Goal: Information Seeking & Learning: Learn about a topic

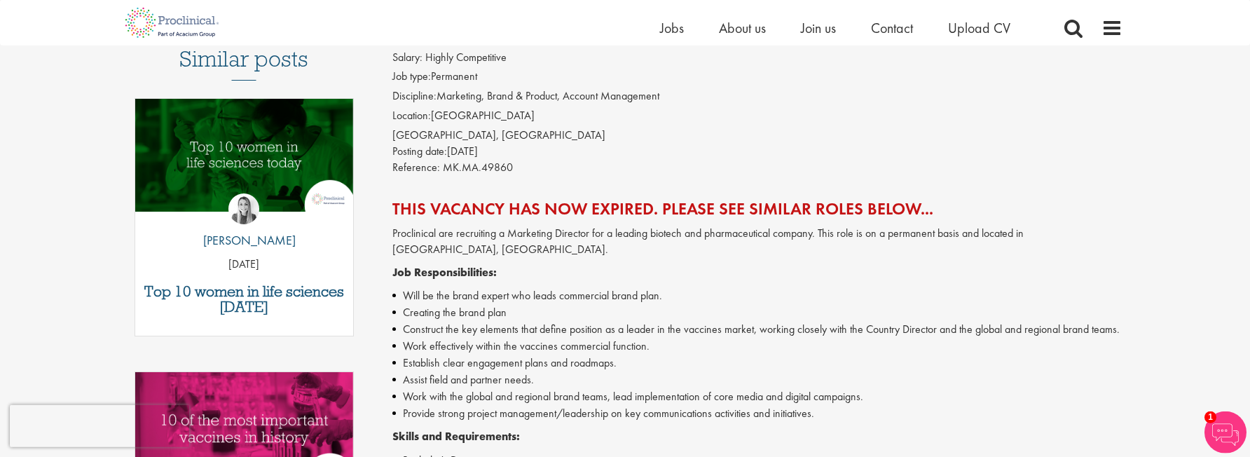
scroll to position [148, 0]
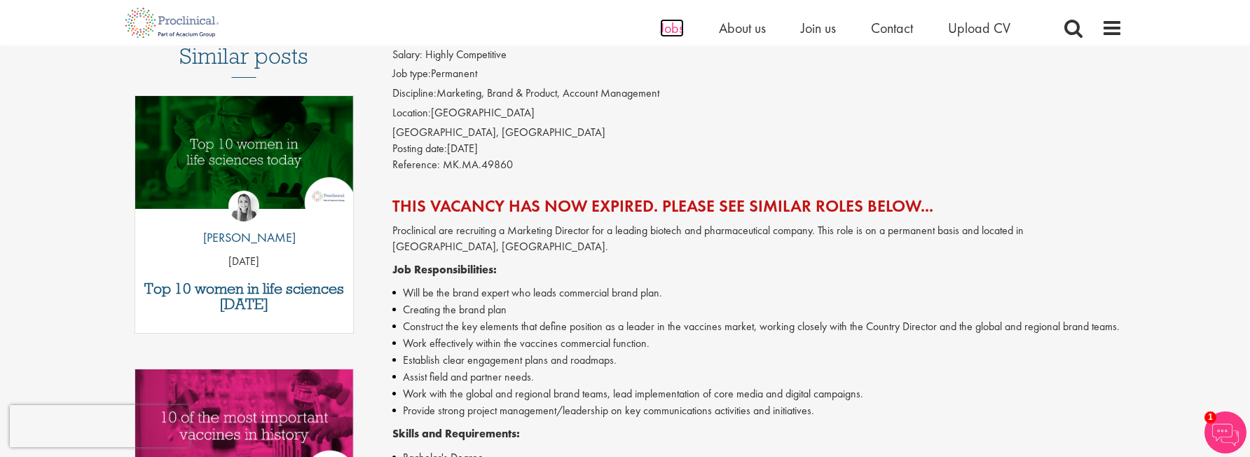
click at [673, 32] on span "Jobs" at bounding box center [672, 28] width 24 height 18
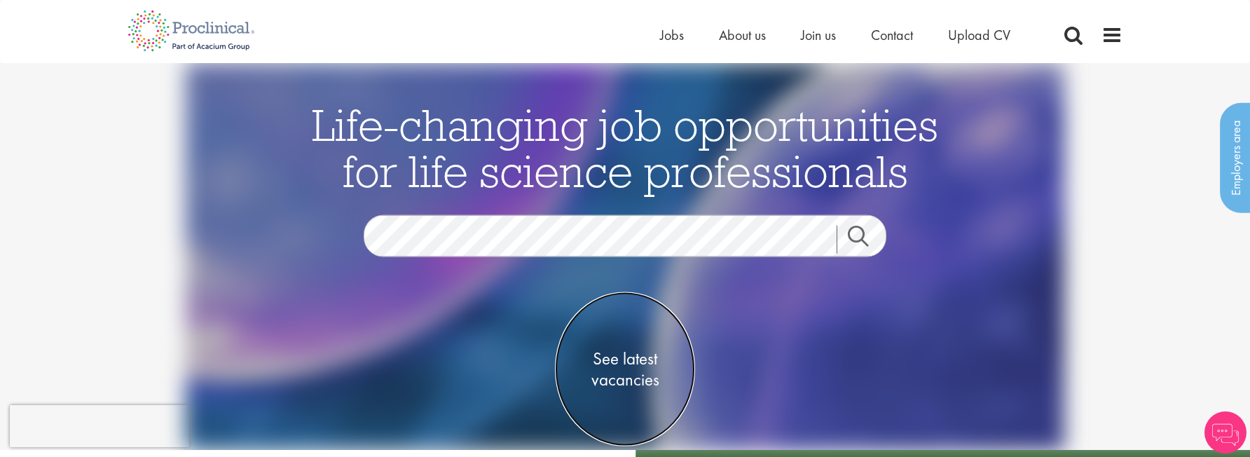
click at [651, 380] on span "See latest vacancies" at bounding box center [625, 368] width 140 height 42
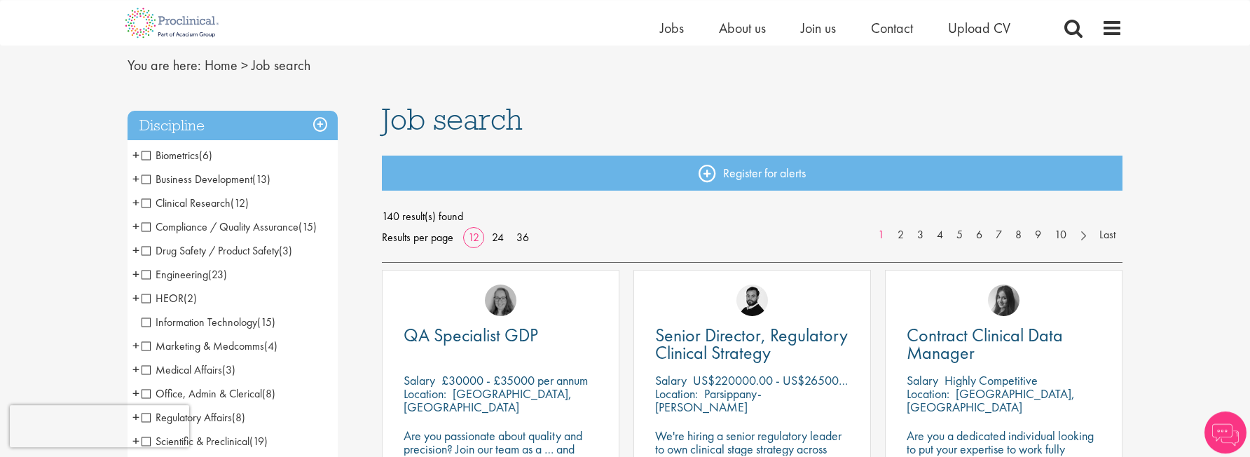
scroll to position [74, 0]
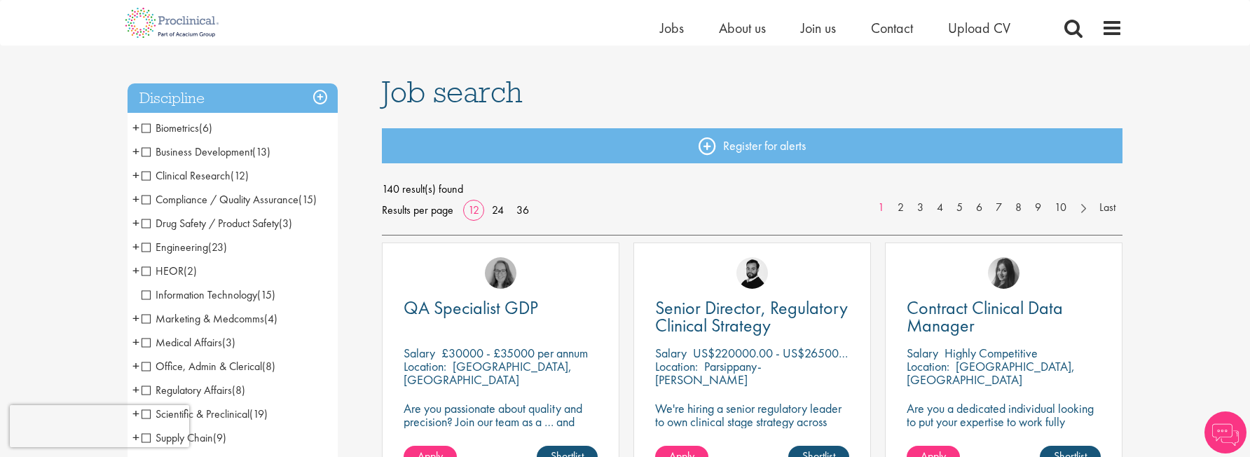
click at [210, 155] on span "Business Development" at bounding box center [197, 151] width 111 height 15
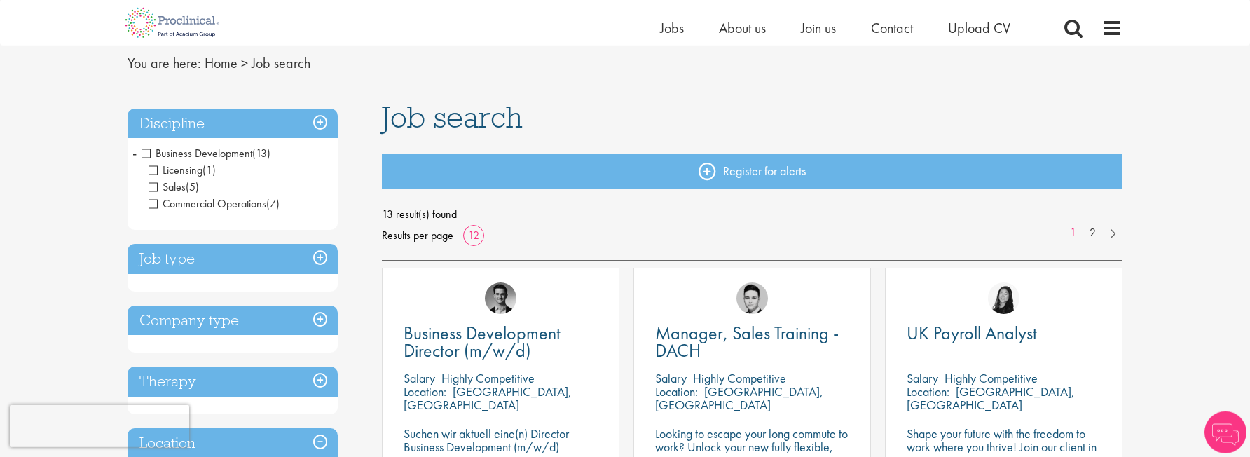
scroll to position [74, 0]
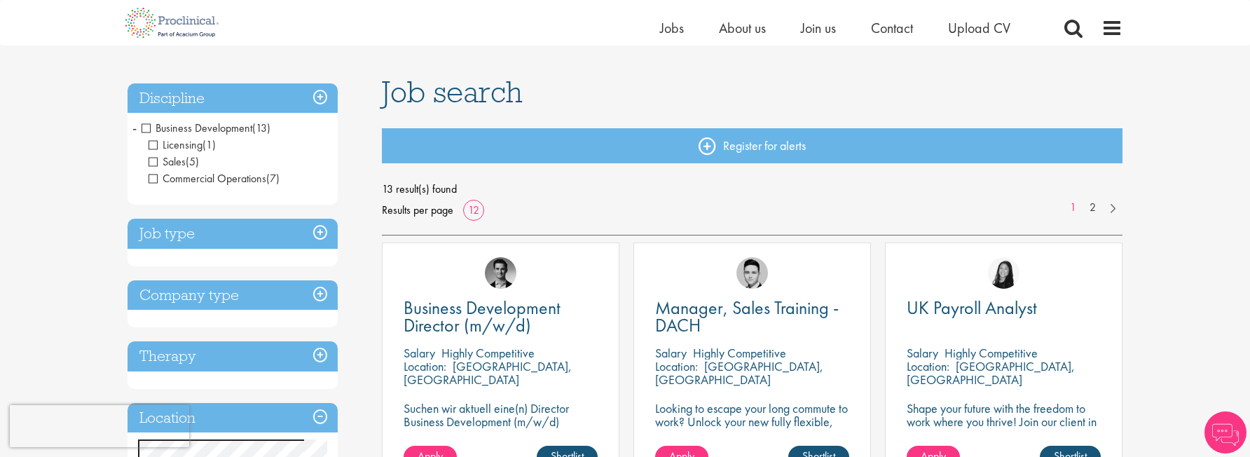
click at [186, 144] on span "Licensing" at bounding box center [176, 144] width 54 height 15
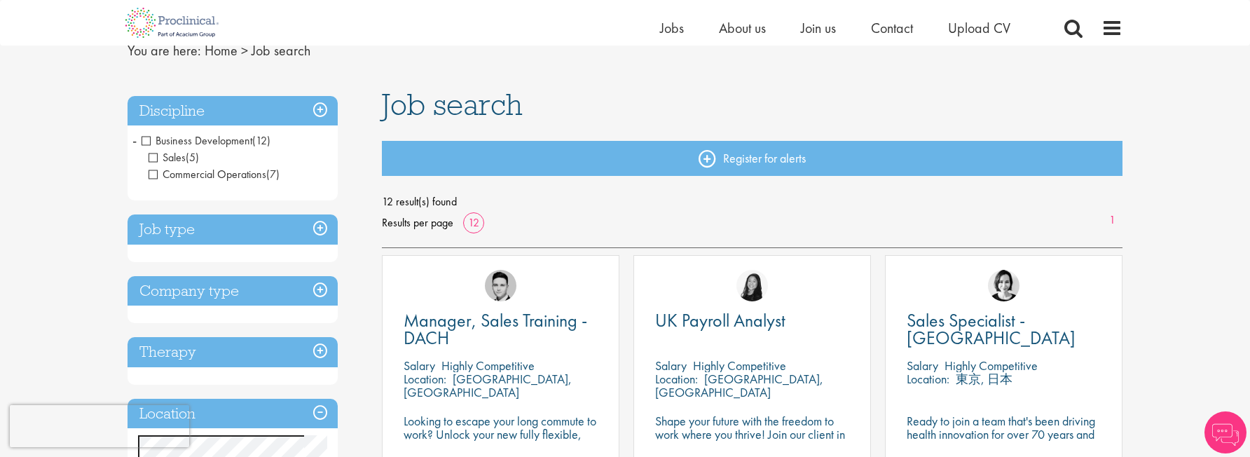
scroll to position [148, 0]
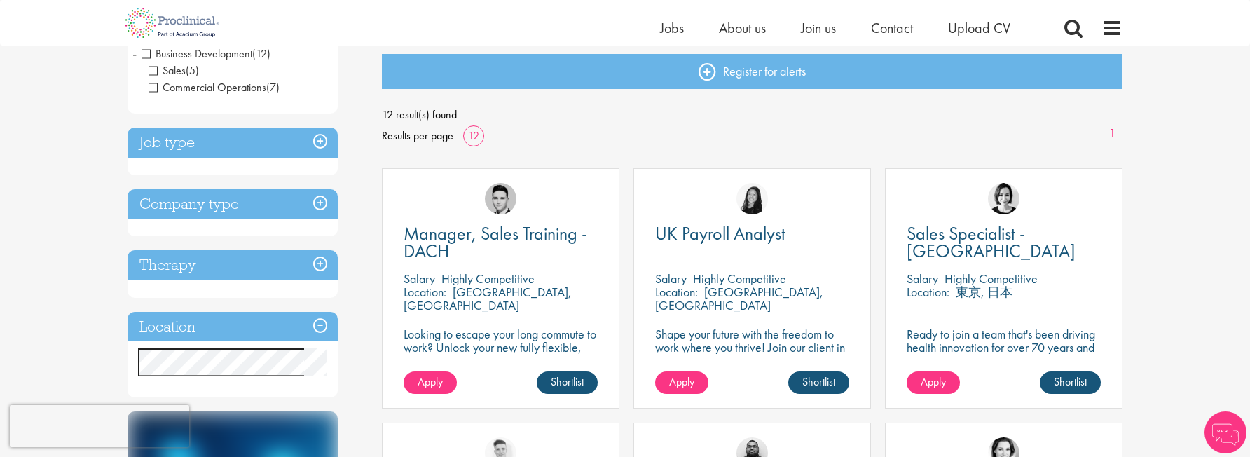
click at [179, 68] on span "Sales" at bounding box center [167, 70] width 37 height 15
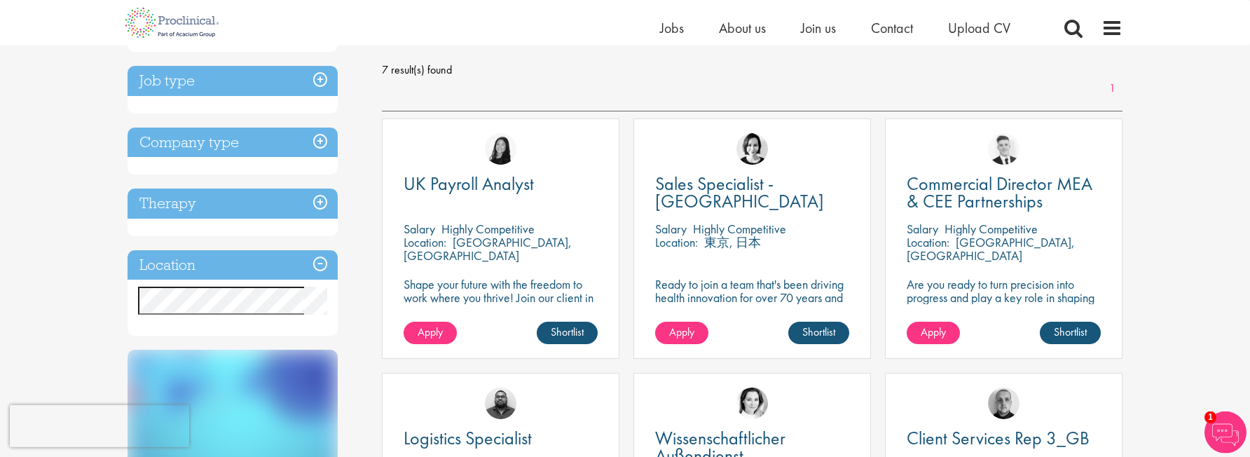
scroll to position [221, 0]
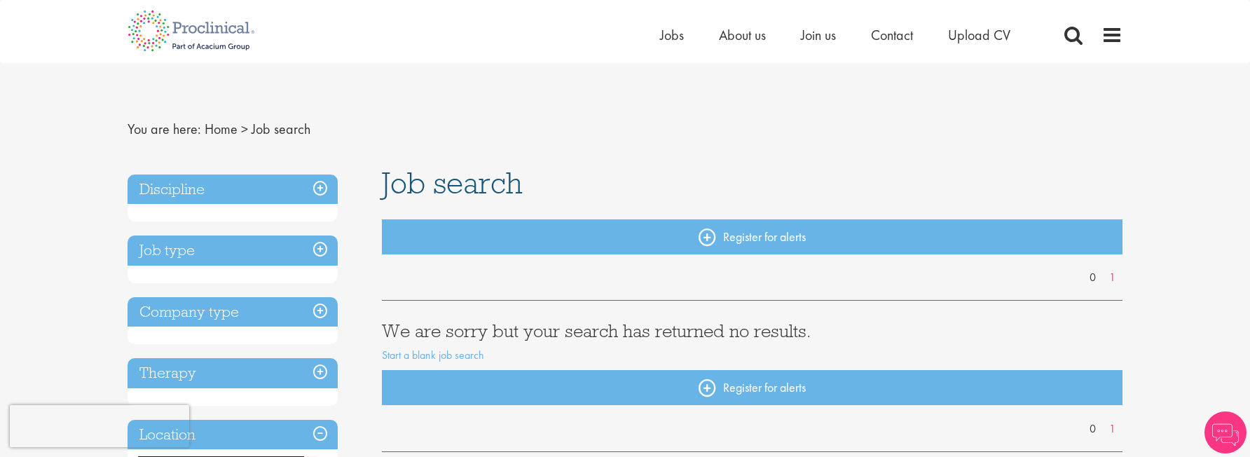
click at [251, 188] on h3 "Discipline" at bounding box center [232, 189] width 210 height 30
click at [326, 204] on h3 "Discipline" at bounding box center [232, 189] width 210 height 30
click at [322, 188] on h3 "Discipline" at bounding box center [232, 189] width 210 height 30
click at [312, 248] on h3 "Job type" at bounding box center [232, 250] width 210 height 30
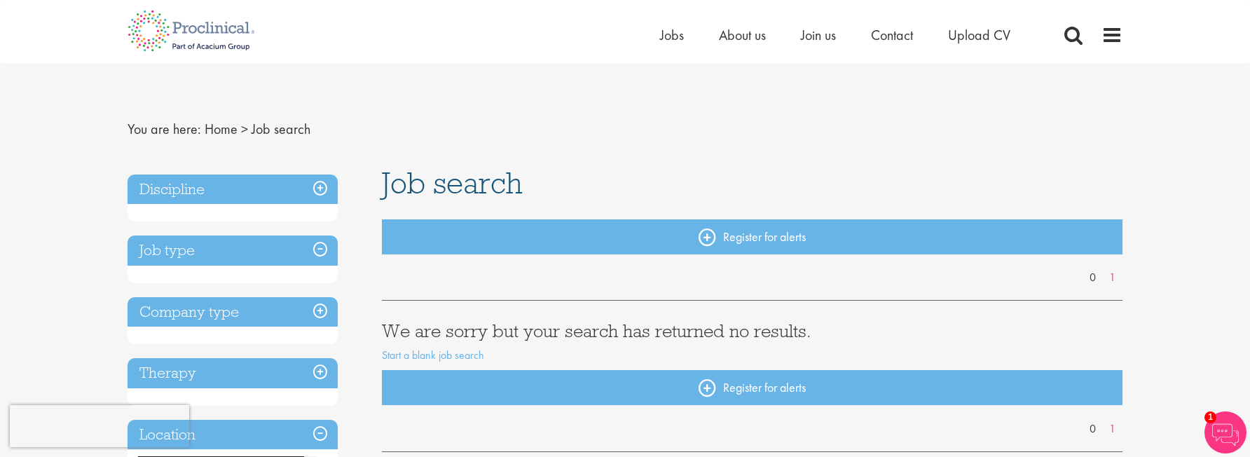
click at [324, 251] on h3 "Job type" at bounding box center [232, 250] width 210 height 30
click at [217, 132] on link "Home" at bounding box center [221, 129] width 33 height 18
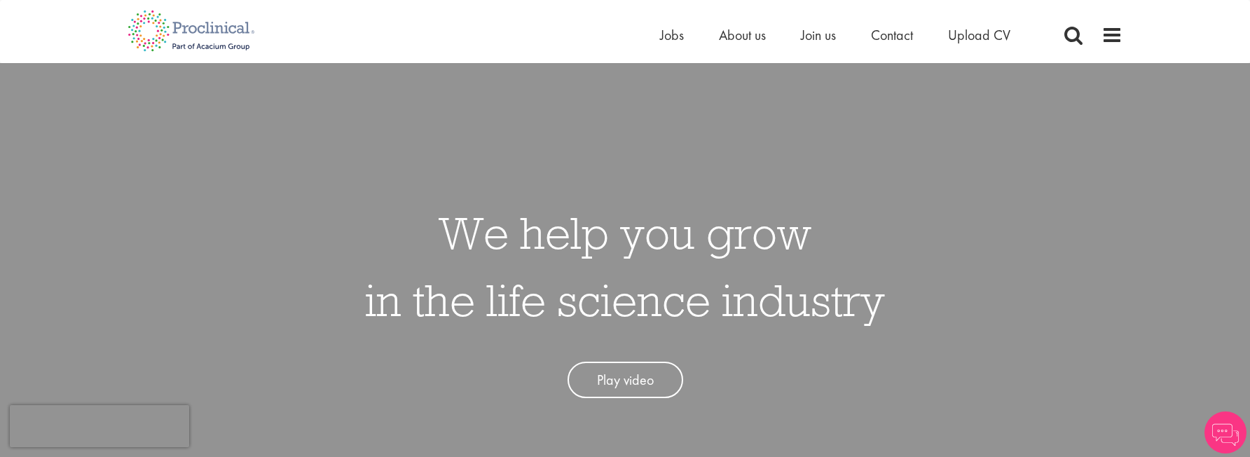
click at [635, 36] on div "Home Jobs About us Join us Contact Upload CV" at bounding box center [619, 26] width 1005 height 53
click at [661, 41] on span "Jobs" at bounding box center [672, 35] width 24 height 18
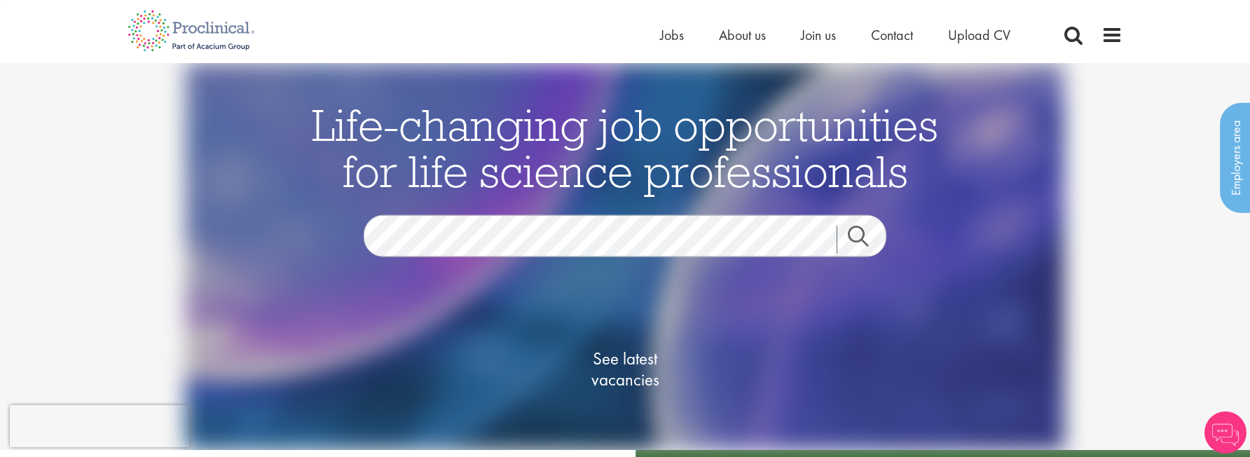
scroll to position [148, 0]
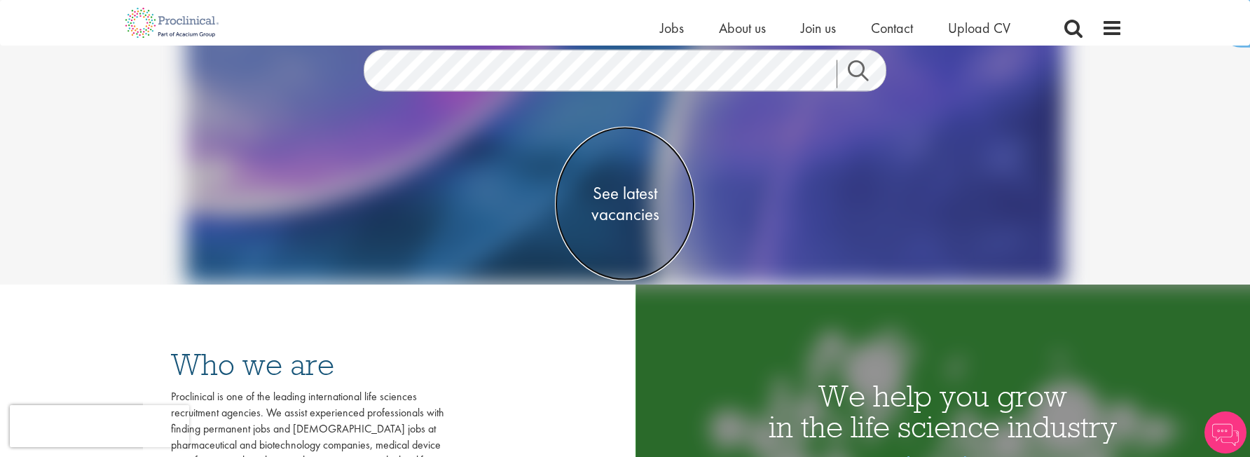
click at [641, 212] on span "See latest vacancies" at bounding box center [625, 203] width 140 height 42
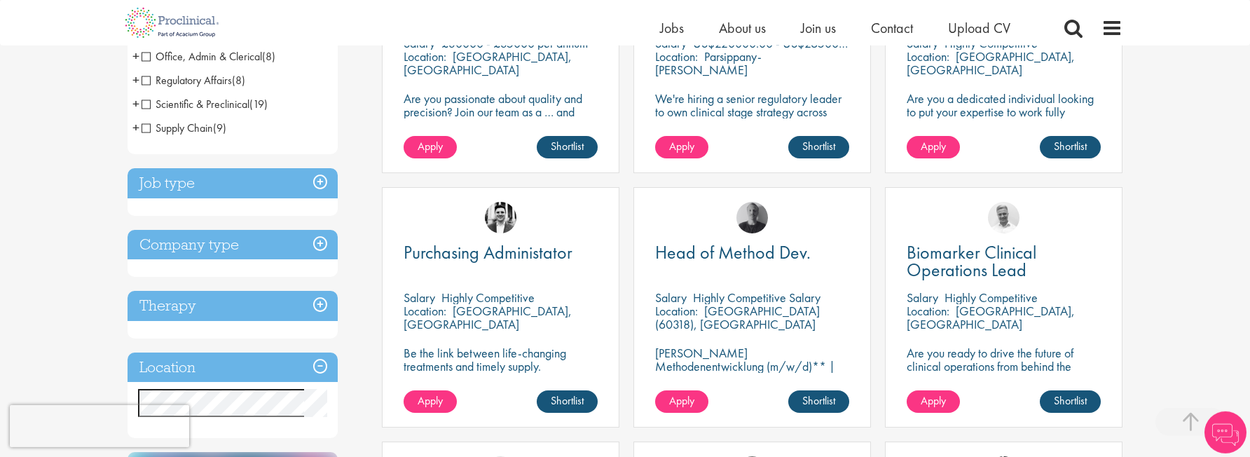
scroll to position [443, 0]
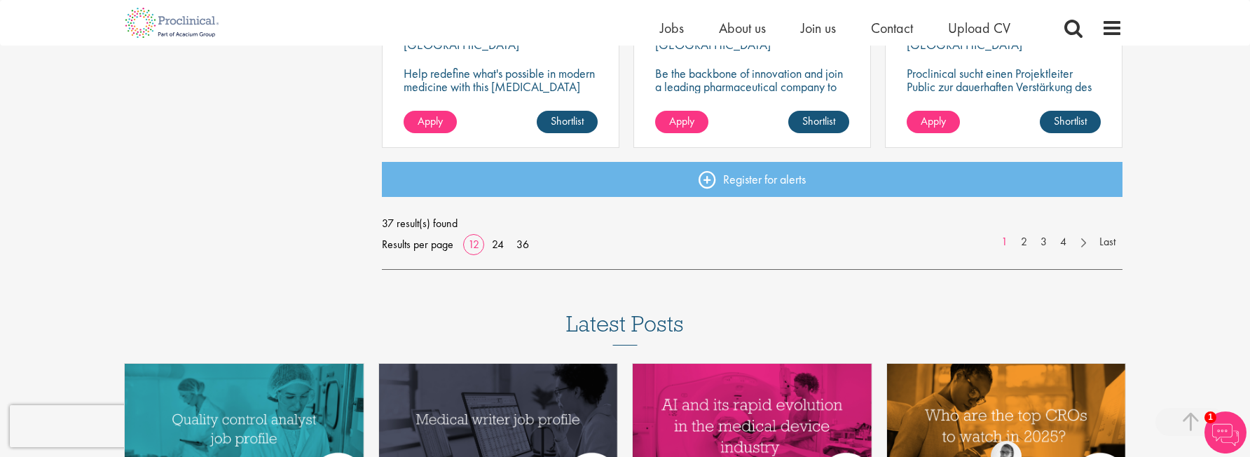
scroll to position [1183, 0]
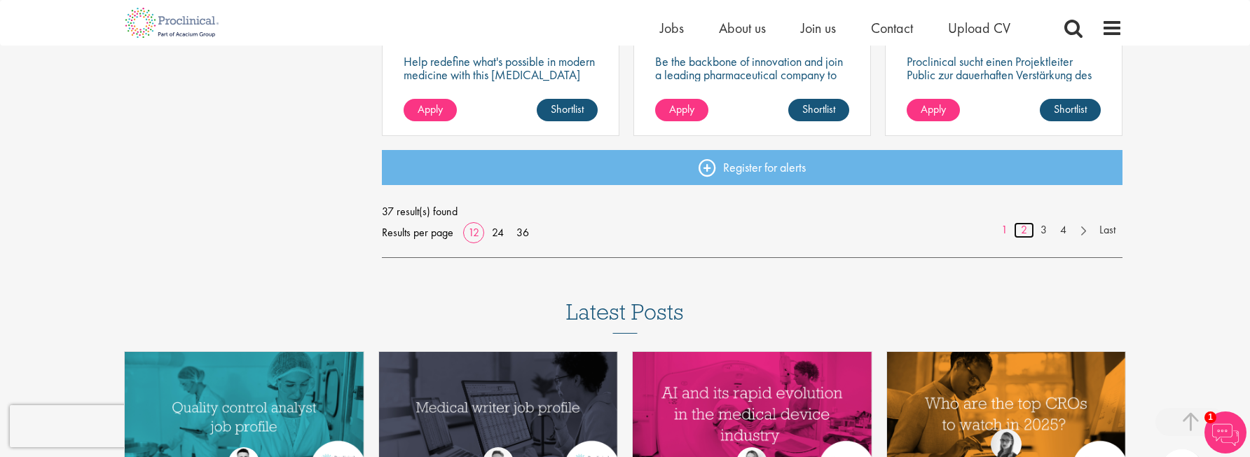
click at [1023, 230] on link "2" at bounding box center [1024, 230] width 20 height 16
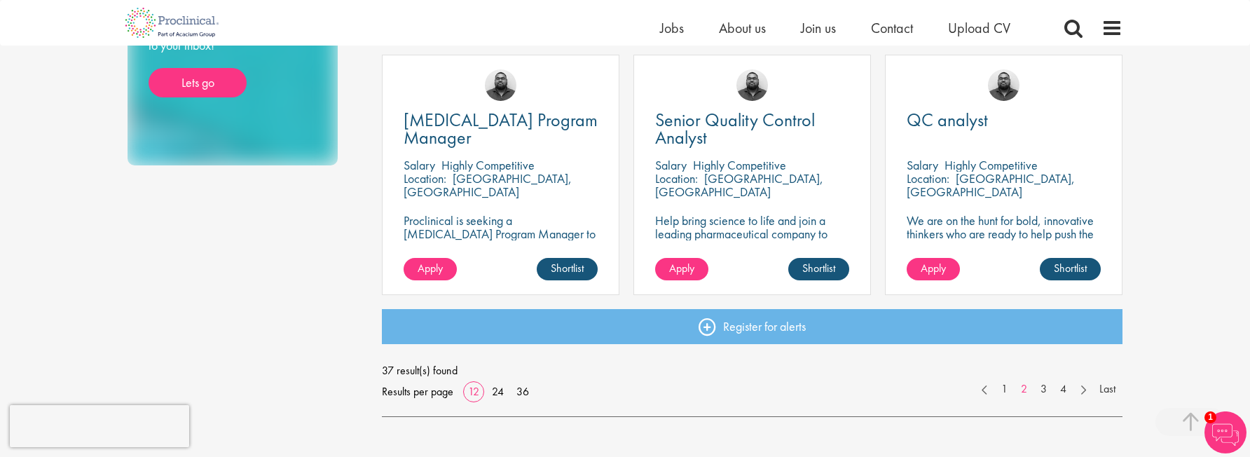
scroll to position [1035, 0]
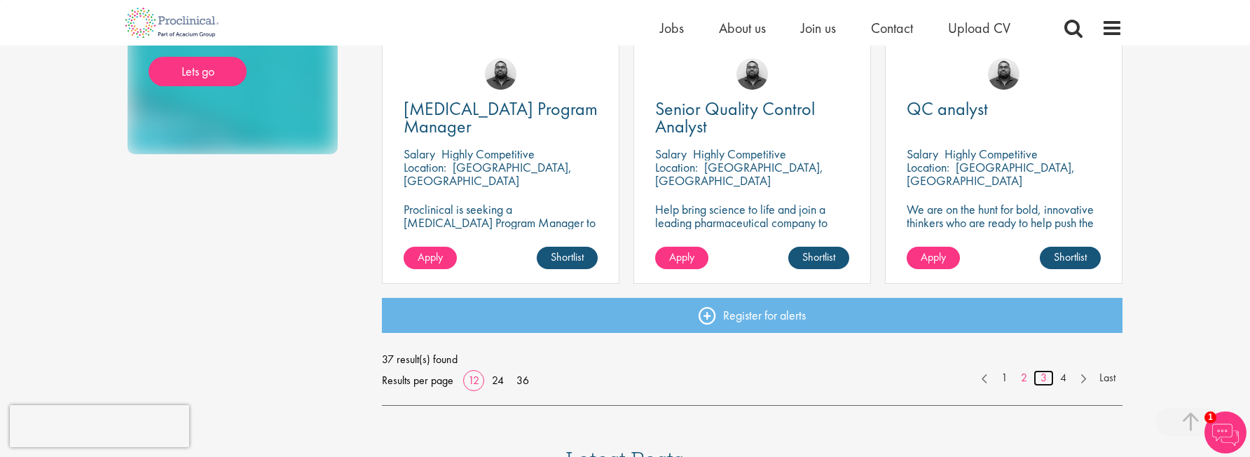
click at [1045, 379] on link "3" at bounding box center [1043, 378] width 20 height 16
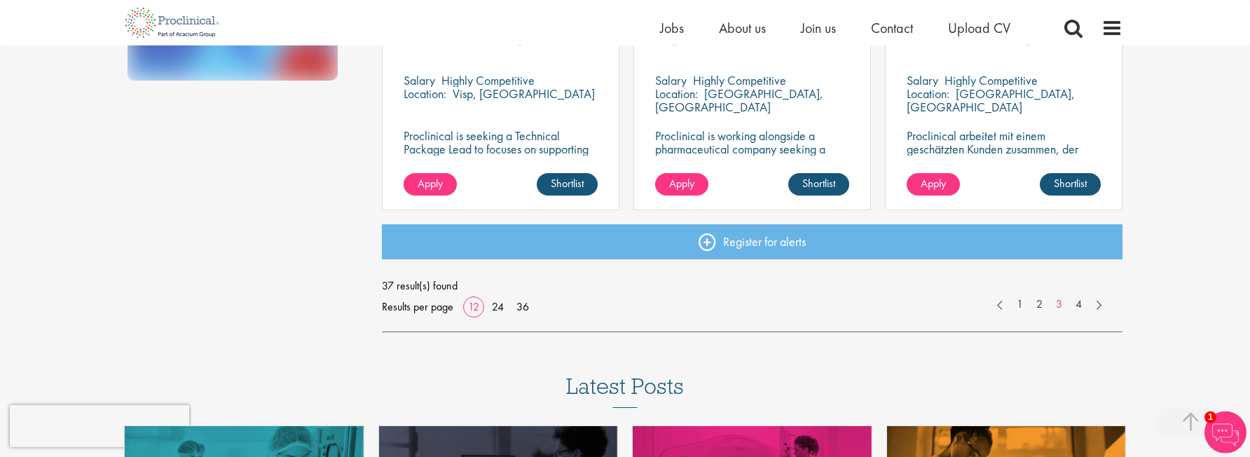
scroll to position [1110, 0]
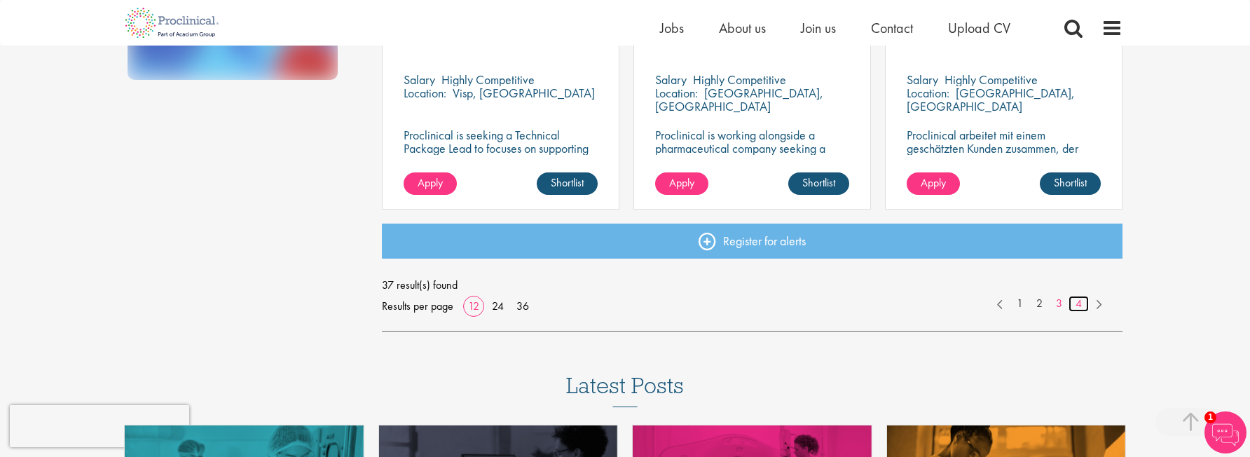
click at [1079, 304] on link "4" at bounding box center [1078, 304] width 20 height 16
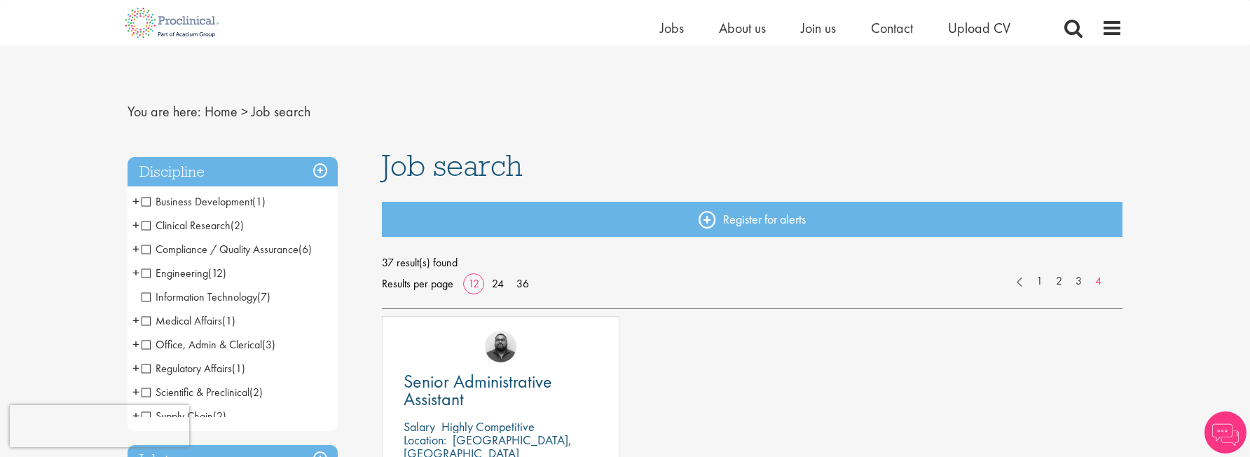
scroll to position [148, 0]
